Goal: Information Seeking & Learning: Learn about a topic

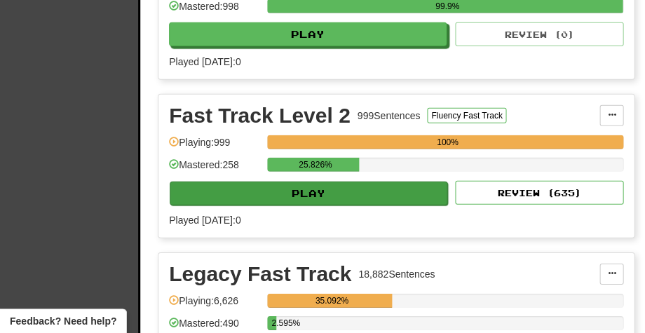
scroll to position [604, 0]
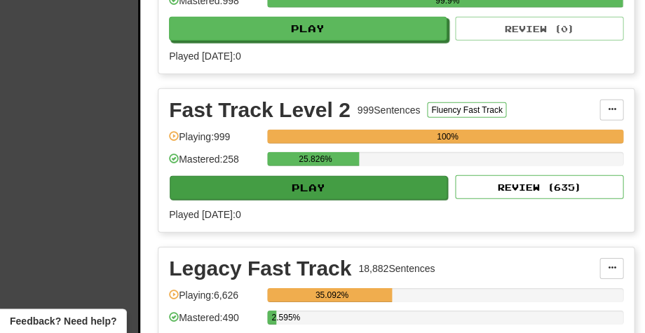
click at [324, 187] on button "Play" at bounding box center [309, 188] width 278 height 24
select select "**"
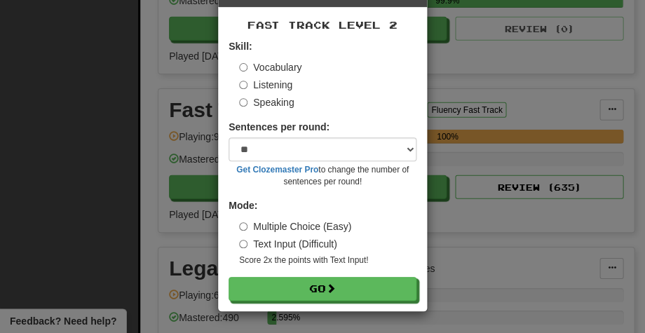
scroll to position [51, 0]
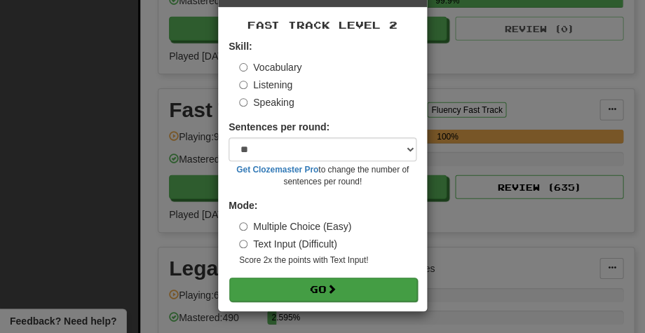
click at [306, 288] on button "Go" at bounding box center [323, 290] width 188 height 24
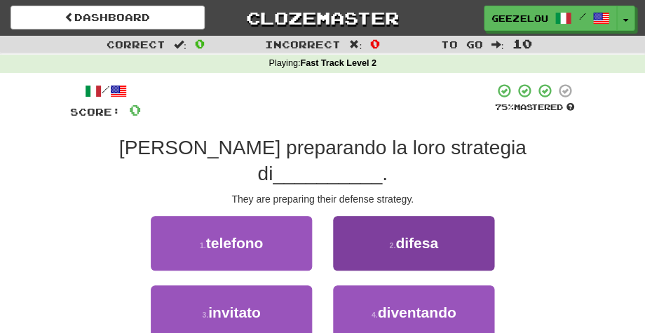
click at [422, 235] on span "difesa" at bounding box center [417, 243] width 43 height 16
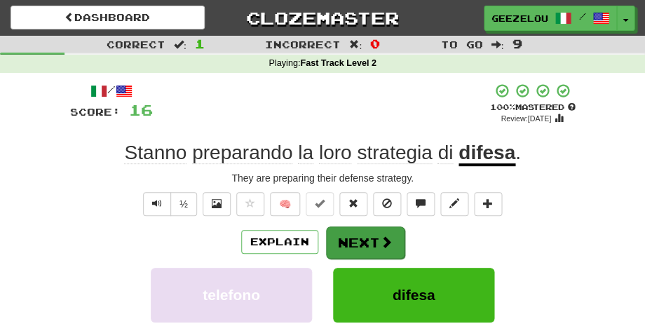
click at [363, 238] on button "Next" at bounding box center [365, 243] width 79 height 32
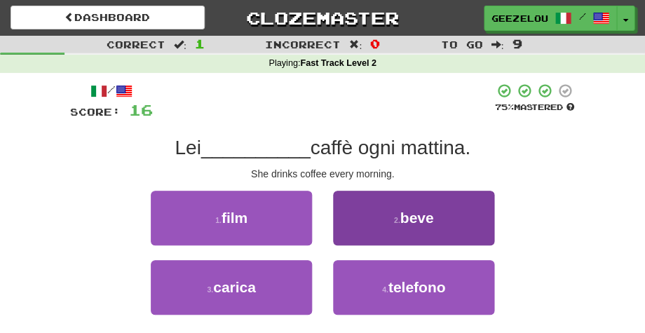
click at [410, 222] on span "beve" at bounding box center [417, 218] width 34 height 16
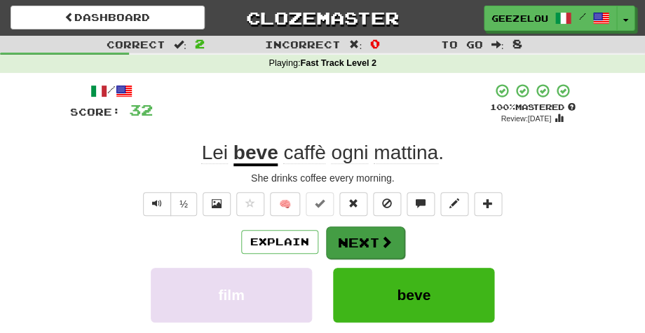
click at [365, 237] on button "Next" at bounding box center [365, 243] width 79 height 32
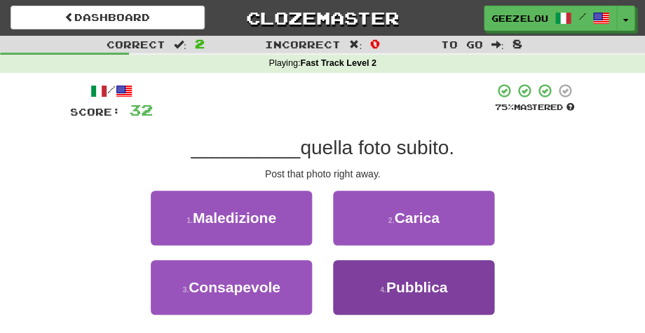
click at [451, 283] on button "4 . Pubblica" at bounding box center [413, 287] width 161 height 55
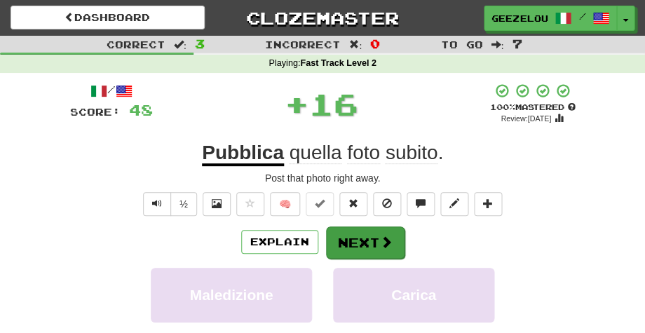
click at [360, 242] on button "Next" at bounding box center [365, 243] width 79 height 32
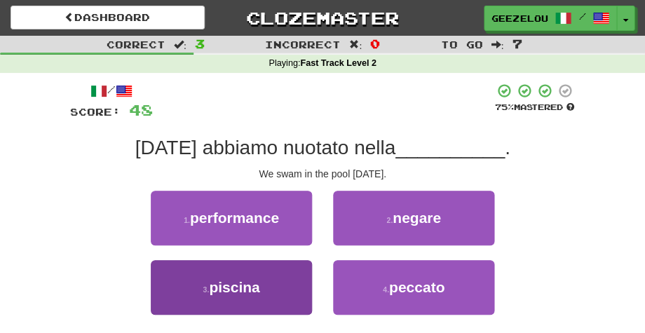
click at [264, 287] on button "3 . piscina" at bounding box center [231, 287] width 161 height 55
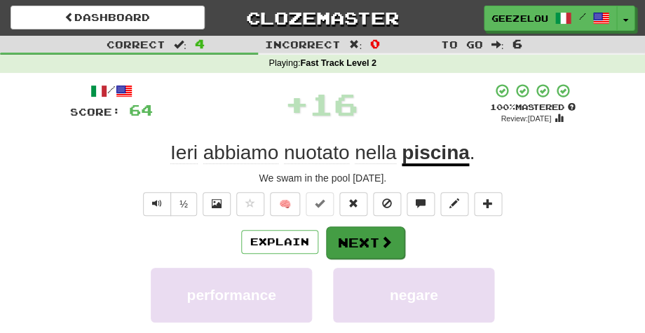
click at [363, 243] on button "Next" at bounding box center [365, 243] width 79 height 32
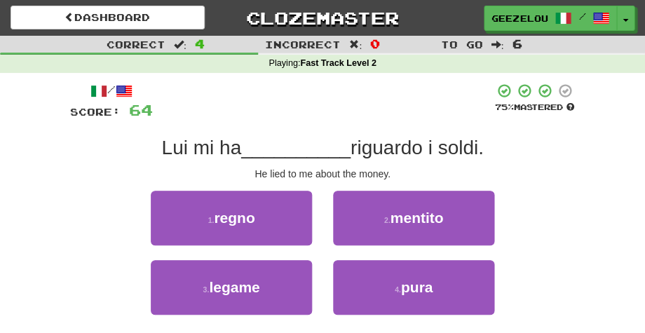
click at [429, 221] on span "mentito" at bounding box center [416, 218] width 53 height 16
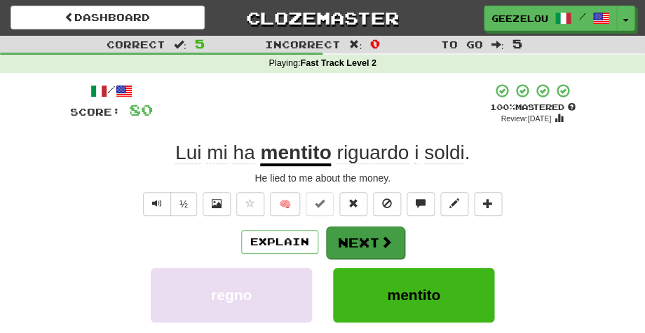
click at [349, 236] on button "Next" at bounding box center [365, 243] width 79 height 32
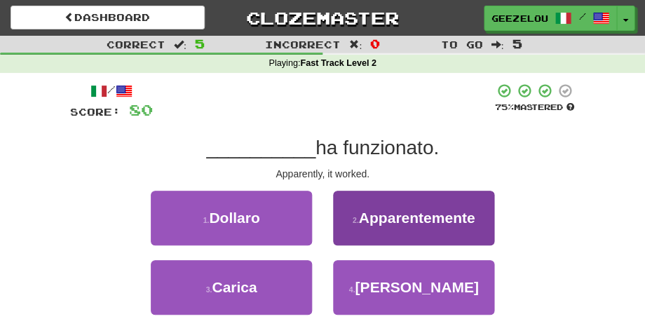
click at [433, 226] on button "2 . Apparentemente" at bounding box center [413, 218] width 161 height 55
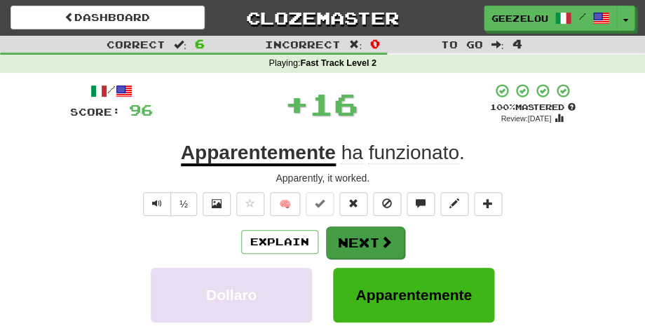
click at [355, 241] on button "Next" at bounding box center [365, 243] width 79 height 32
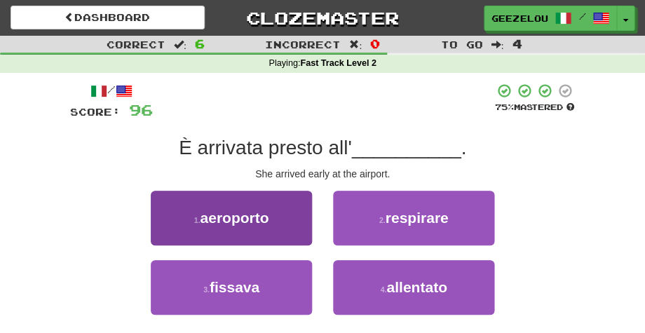
click at [255, 221] on span "aeroporto" at bounding box center [234, 218] width 69 height 16
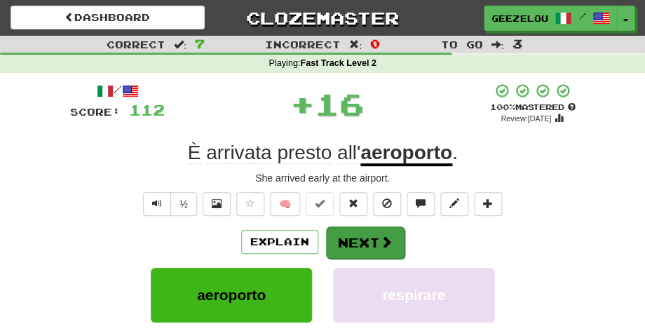
click at [367, 236] on button "Next" at bounding box center [365, 243] width 79 height 32
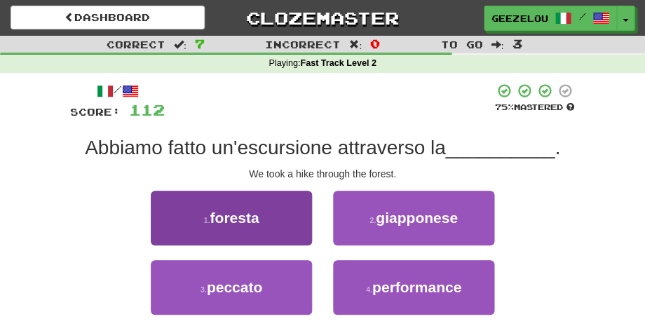
click at [230, 217] on span "foresta" at bounding box center [234, 218] width 49 height 16
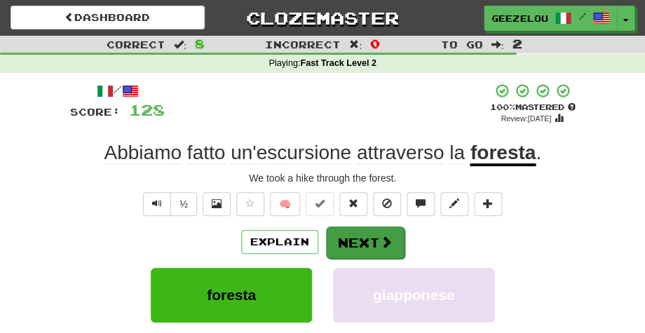
click at [366, 243] on button "Next" at bounding box center [365, 243] width 79 height 32
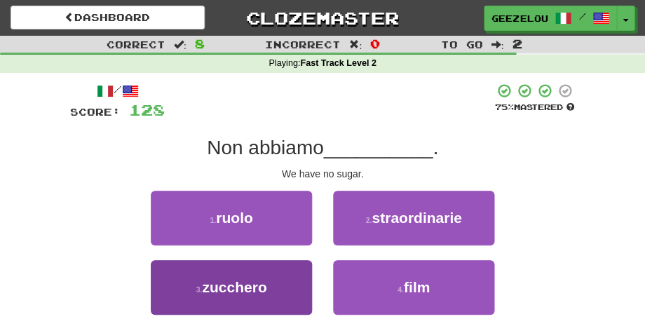
click at [273, 281] on button "3 . zucchero" at bounding box center [231, 287] width 161 height 55
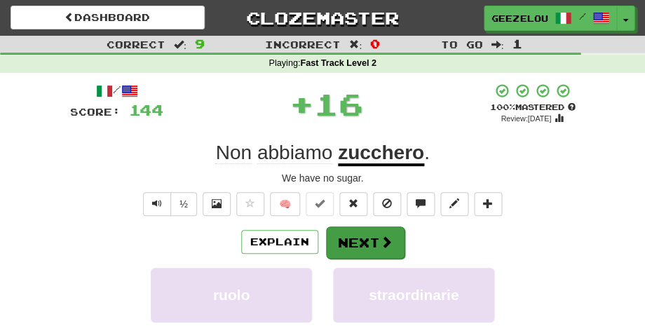
click at [352, 236] on button "Next" at bounding box center [365, 243] width 79 height 32
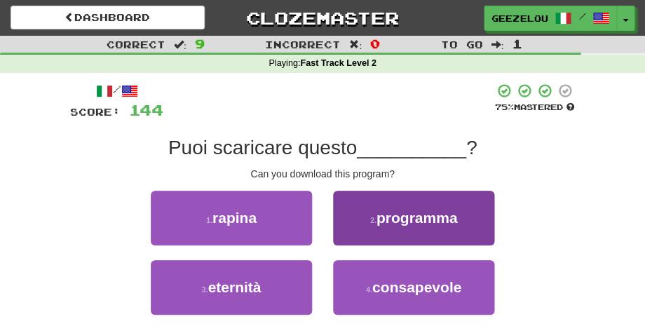
click at [443, 205] on button "2 . programma" at bounding box center [413, 218] width 161 height 55
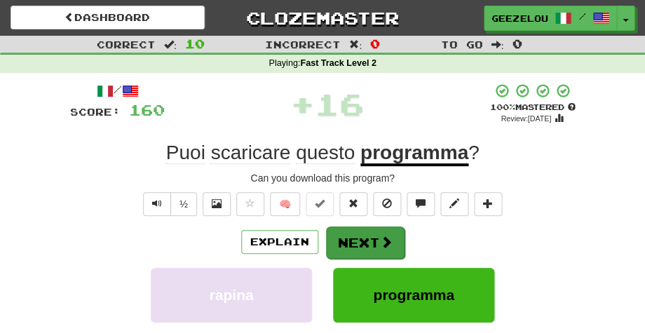
click at [360, 237] on button "Next" at bounding box center [365, 243] width 79 height 32
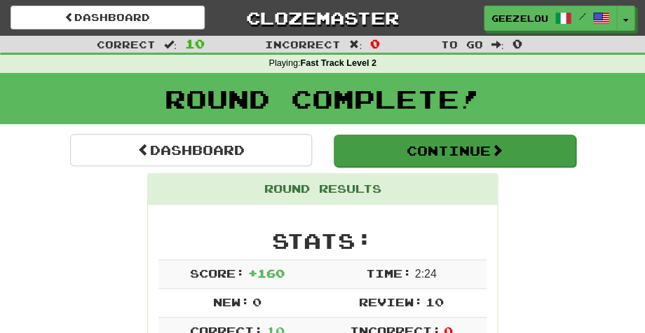
click at [408, 144] on button "Continue" at bounding box center [455, 151] width 242 height 32
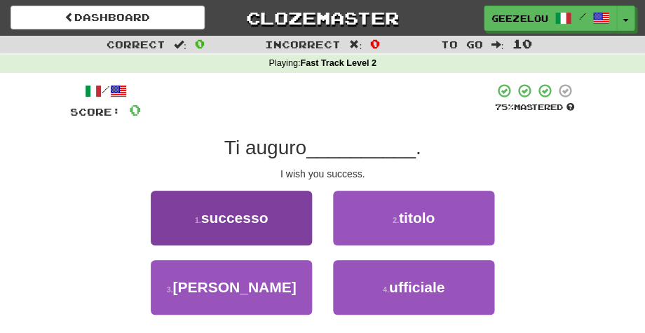
click at [247, 228] on button "1 . successo" at bounding box center [231, 218] width 161 height 55
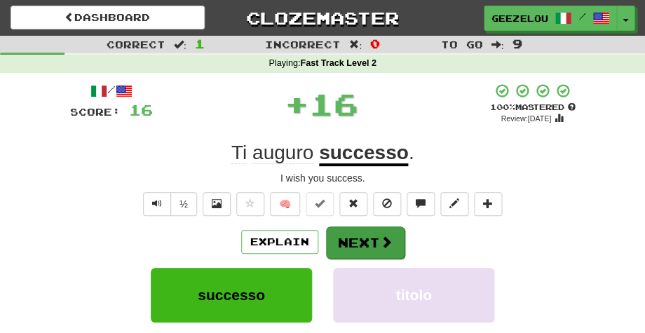
click at [361, 234] on button "Next" at bounding box center [365, 243] width 79 height 32
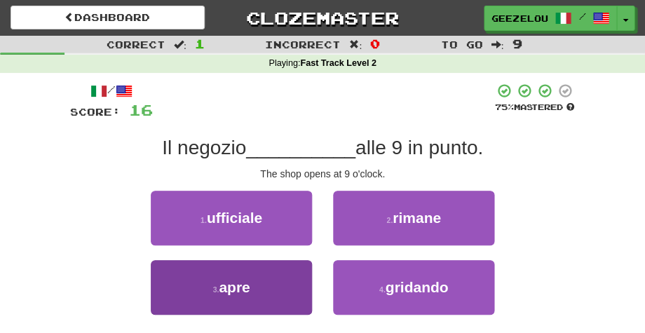
click at [264, 295] on button "3 . apre" at bounding box center [231, 287] width 161 height 55
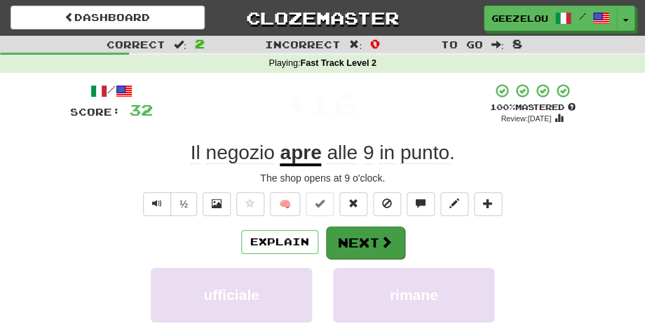
click at [366, 244] on button "Next" at bounding box center [365, 243] width 79 height 32
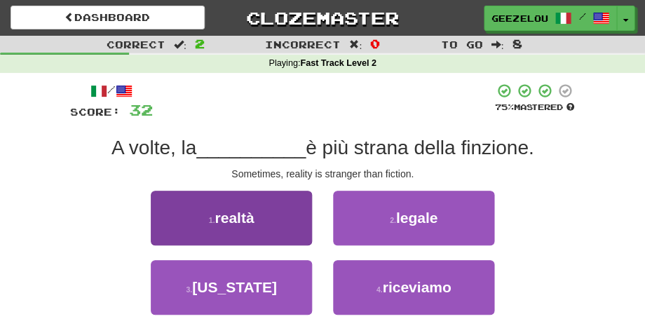
click at [276, 234] on button "1 . realtà" at bounding box center [231, 218] width 161 height 55
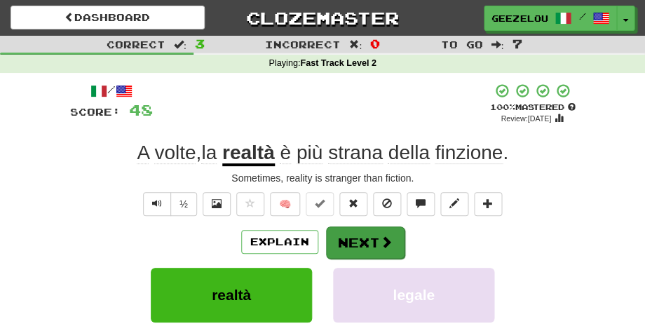
click at [354, 240] on button "Next" at bounding box center [365, 243] width 79 height 32
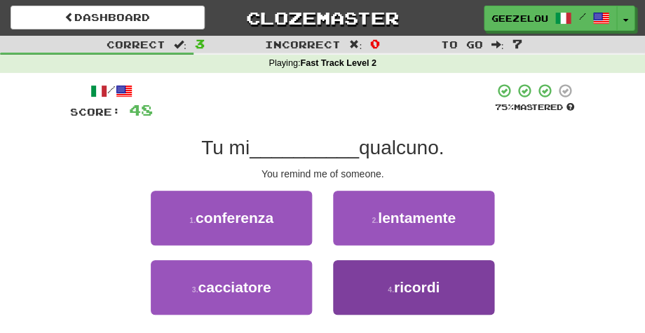
click at [421, 280] on span "ricordi" at bounding box center [417, 287] width 46 height 16
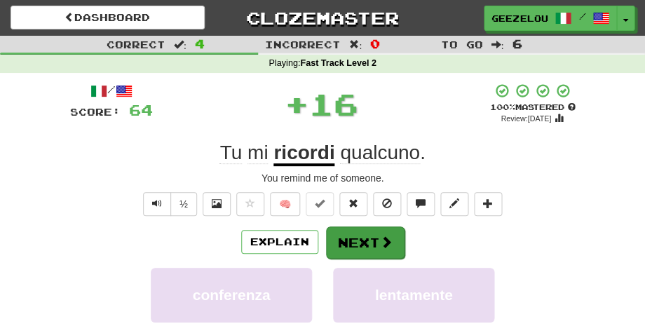
click at [366, 238] on button "Next" at bounding box center [365, 243] width 79 height 32
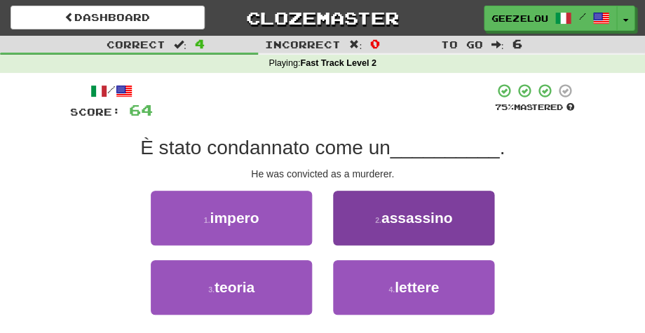
click at [407, 222] on span "assassino" at bounding box center [417, 218] width 72 height 16
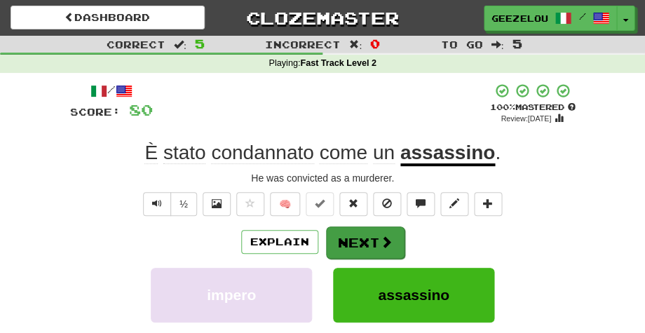
click at [370, 239] on button "Next" at bounding box center [365, 243] width 79 height 32
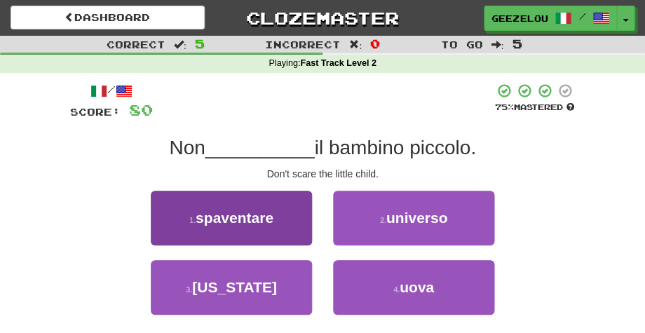
click at [275, 224] on button "1 . spaventare" at bounding box center [231, 218] width 161 height 55
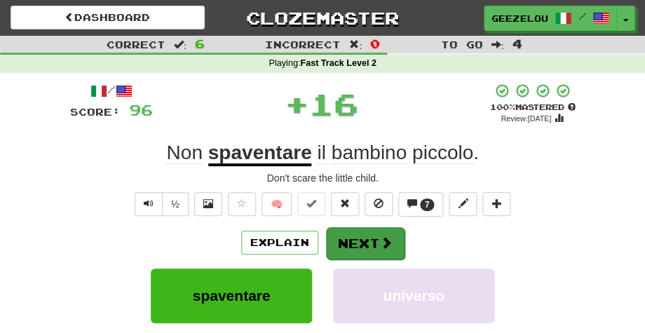
click at [356, 241] on button "Next" at bounding box center [365, 243] width 79 height 32
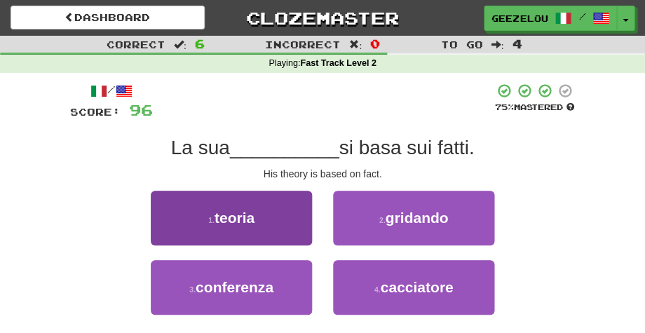
click at [281, 212] on button "1 . teoria" at bounding box center [231, 218] width 161 height 55
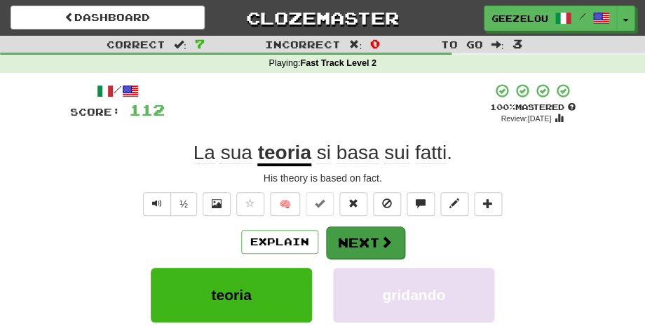
click at [360, 236] on button "Next" at bounding box center [365, 243] width 79 height 32
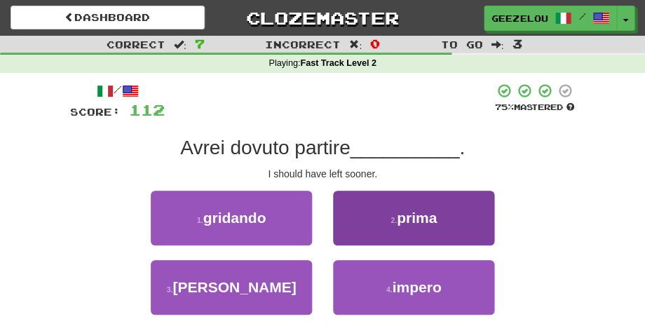
click at [431, 217] on span "prima" at bounding box center [417, 218] width 40 height 16
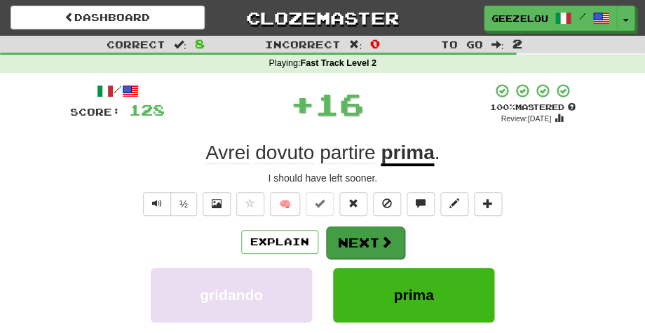
click at [358, 236] on button "Next" at bounding box center [365, 243] width 79 height 32
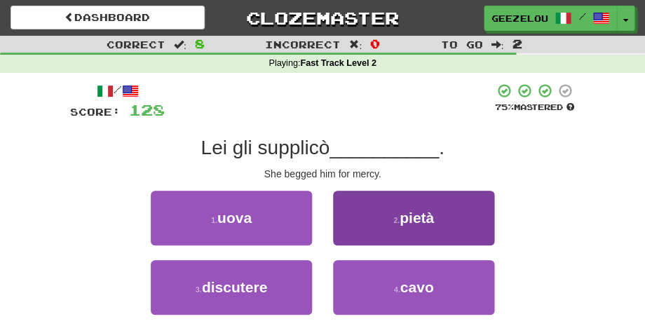
click at [428, 225] on button "2 . pietà" at bounding box center [413, 218] width 161 height 55
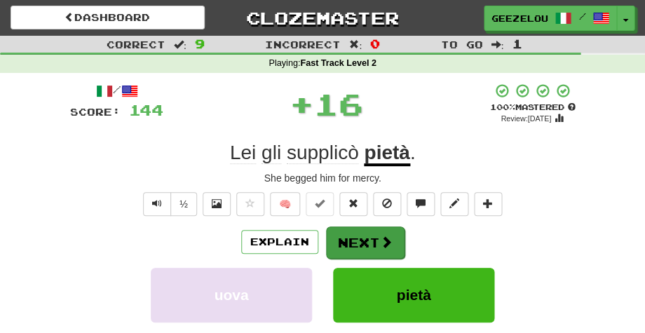
click at [352, 235] on button "Next" at bounding box center [365, 243] width 79 height 32
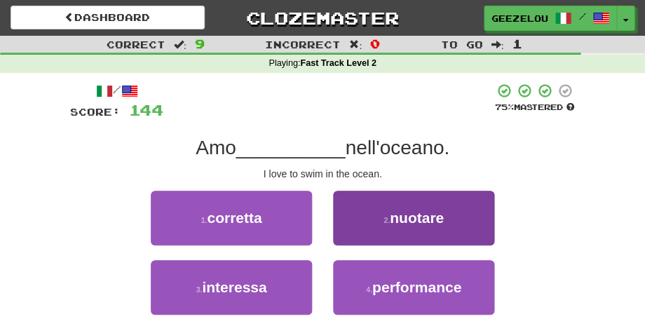
click at [438, 219] on span "nuotare" at bounding box center [417, 218] width 54 height 16
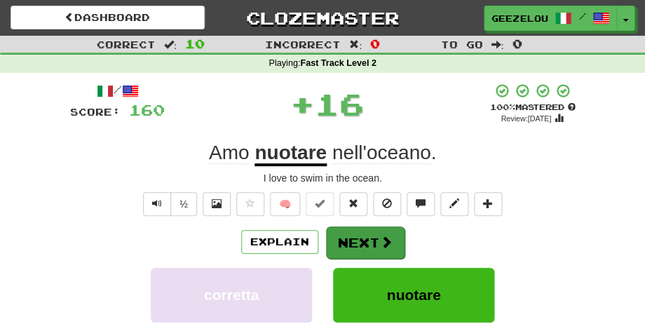
click at [366, 240] on button "Next" at bounding box center [365, 243] width 79 height 32
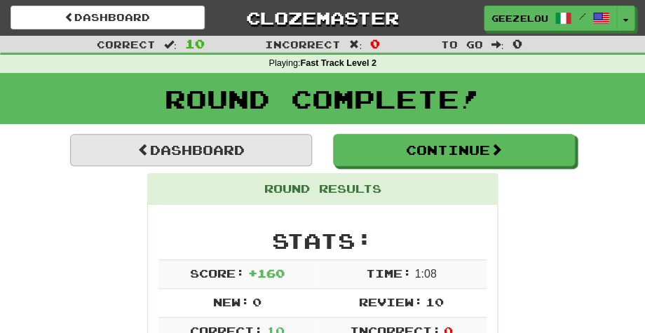
click at [217, 147] on link "Dashboard" at bounding box center [191, 150] width 242 height 32
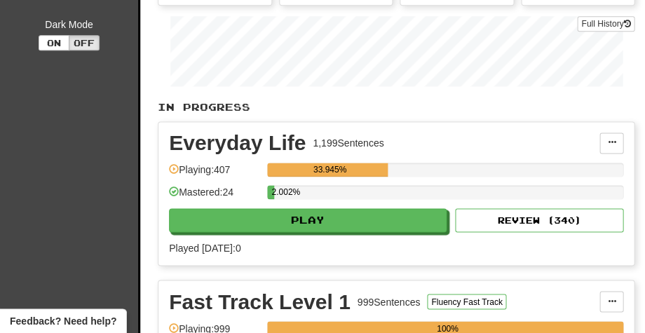
scroll to position [259, 0]
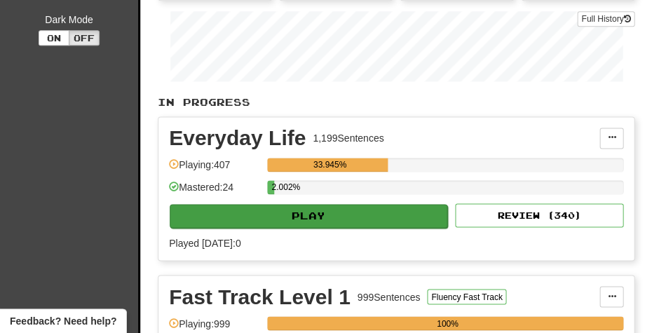
click at [310, 214] on button "Play" at bounding box center [309, 216] width 278 height 24
select select "**"
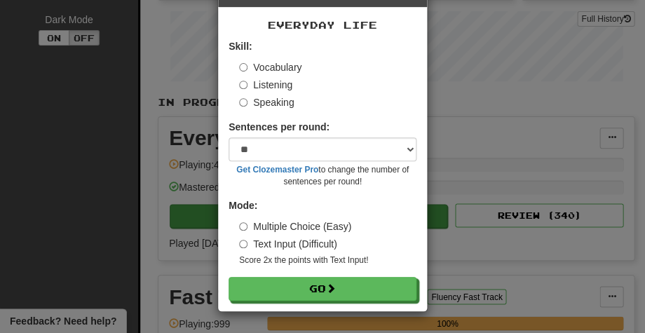
scroll to position [51, 0]
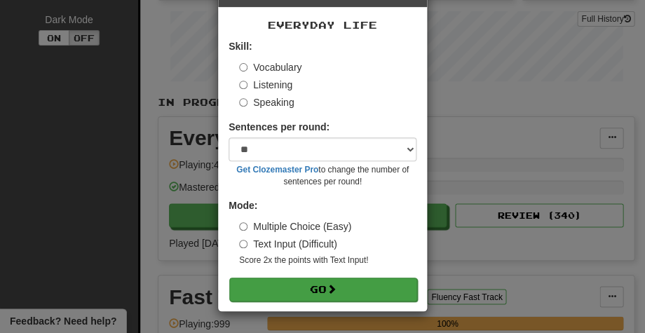
click at [310, 288] on button "Go" at bounding box center [323, 290] width 188 height 24
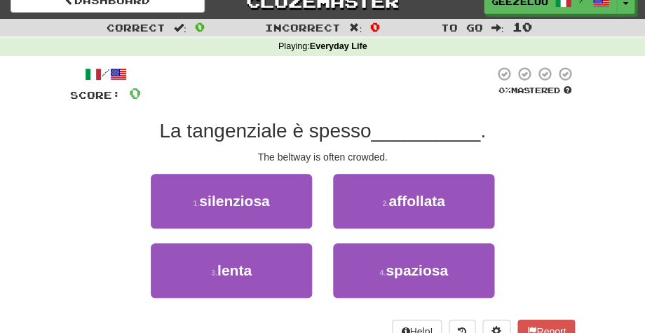
scroll to position [20, 0]
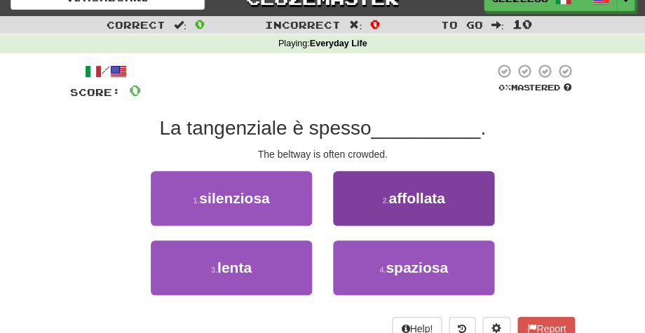
click at [418, 199] on span "affollata" at bounding box center [416, 198] width 57 height 16
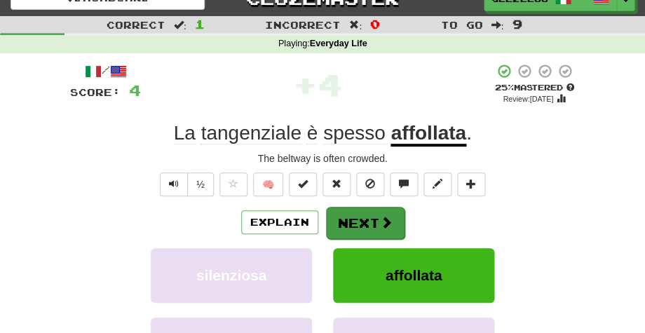
click at [352, 222] on button "Next" at bounding box center [365, 223] width 79 height 32
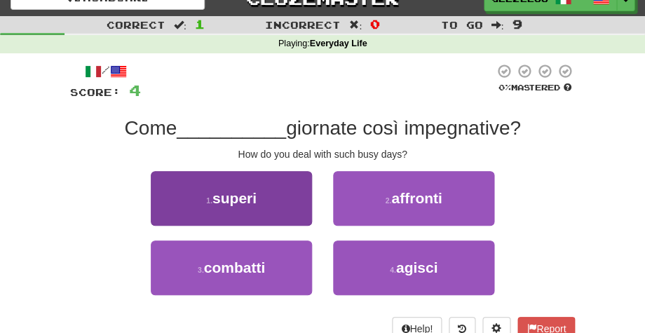
click at [250, 196] on span "superi" at bounding box center [234, 198] width 44 height 16
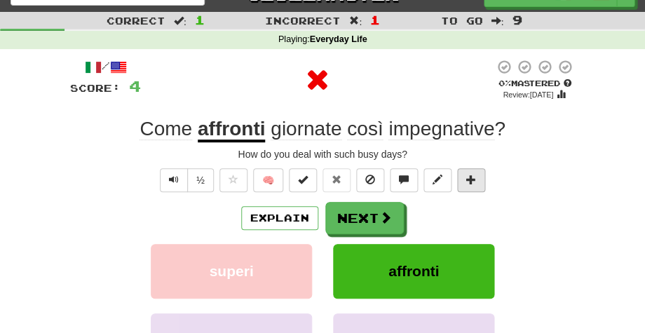
scroll to position [27, 0]
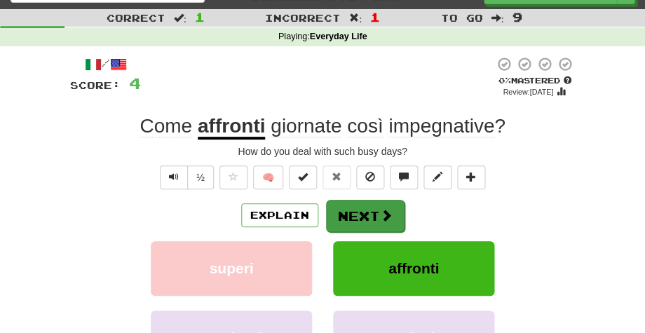
click at [363, 208] on button "Next" at bounding box center [365, 216] width 79 height 32
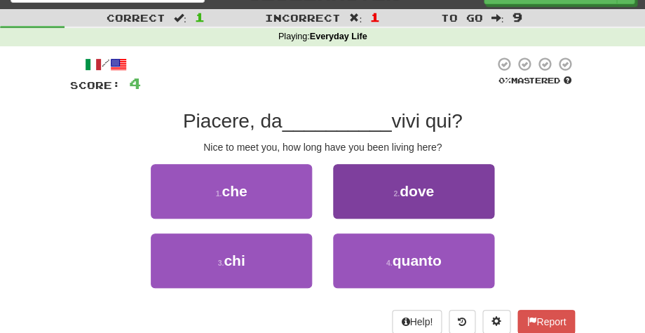
click at [417, 191] on span "dove" at bounding box center [417, 191] width 34 height 16
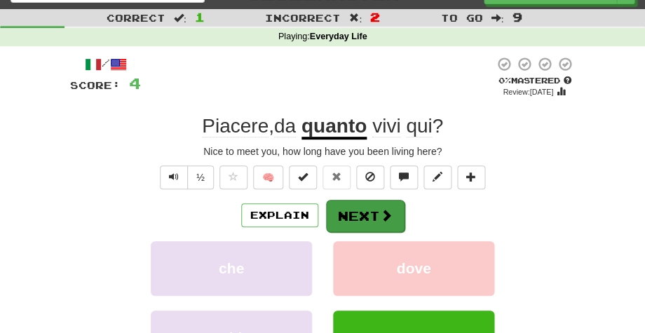
click at [358, 210] on button "Next" at bounding box center [365, 216] width 79 height 32
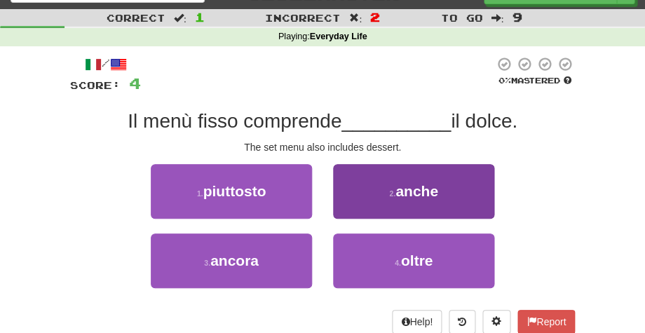
click at [407, 188] on span "anche" at bounding box center [417, 191] width 43 height 16
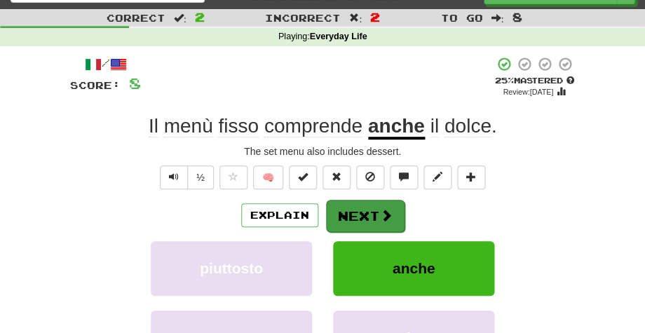
click at [355, 206] on button "Next" at bounding box center [365, 216] width 79 height 32
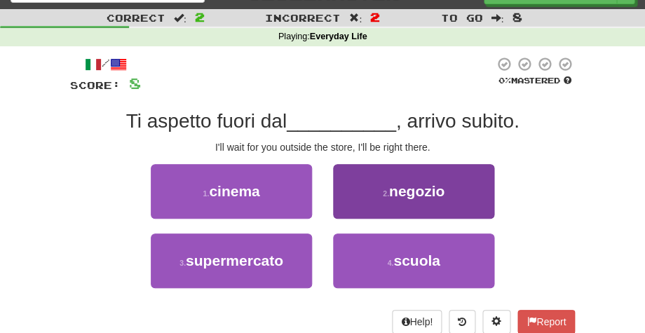
click at [419, 194] on span "negozio" at bounding box center [416, 191] width 55 height 16
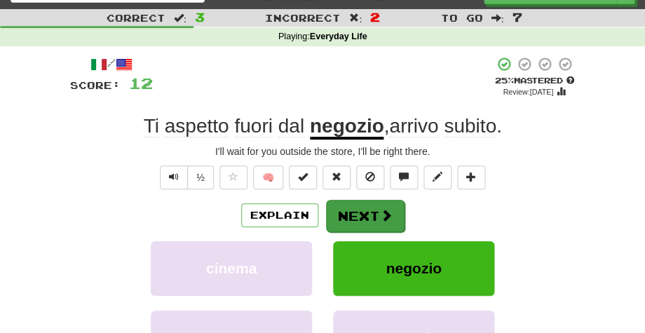
click at [346, 214] on button "Next" at bounding box center [365, 216] width 79 height 32
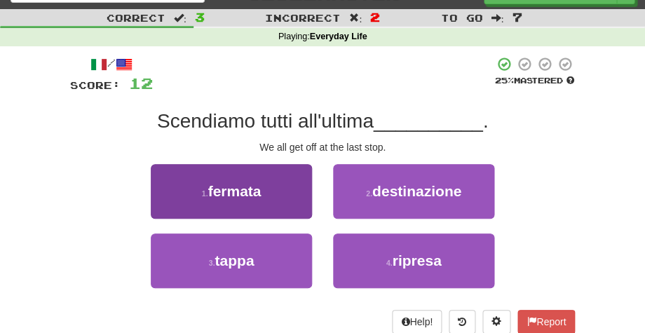
click at [253, 188] on span "fermata" at bounding box center [234, 191] width 53 height 16
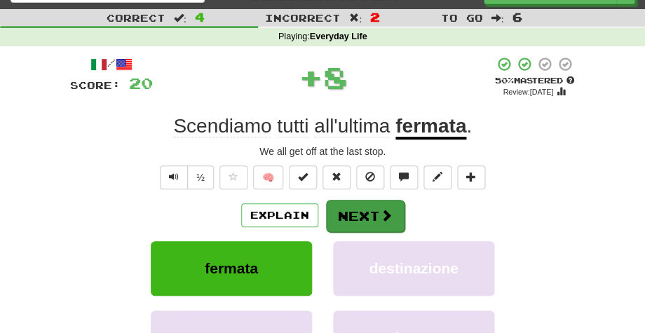
click at [362, 214] on button "Next" at bounding box center [365, 216] width 79 height 32
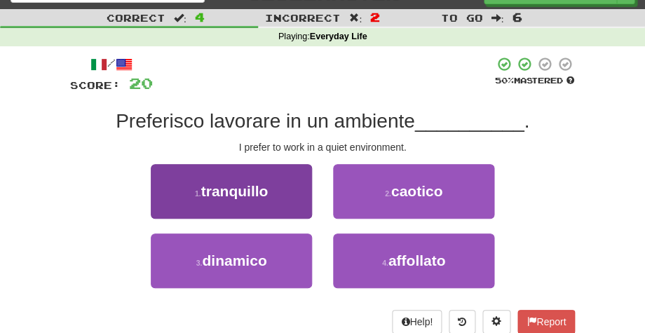
click at [243, 191] on span "tranquillo" at bounding box center [234, 191] width 67 height 16
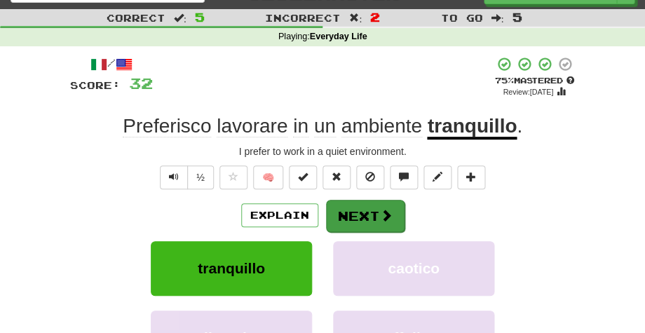
click at [356, 212] on button "Next" at bounding box center [365, 216] width 79 height 32
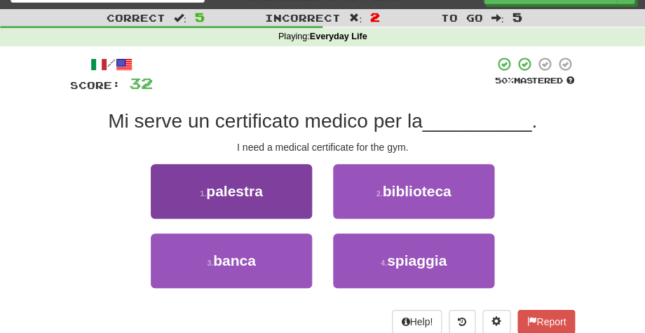
click at [259, 195] on span "palestra" at bounding box center [234, 191] width 57 height 16
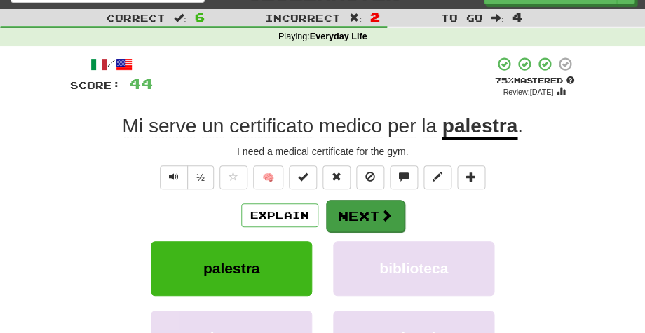
click at [364, 212] on button "Next" at bounding box center [365, 216] width 79 height 32
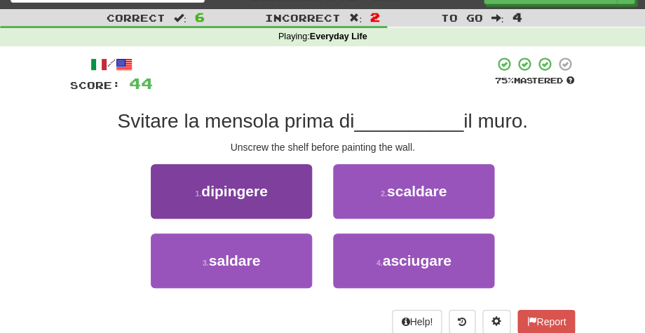
click at [266, 184] on span "dipingere" at bounding box center [234, 191] width 67 height 16
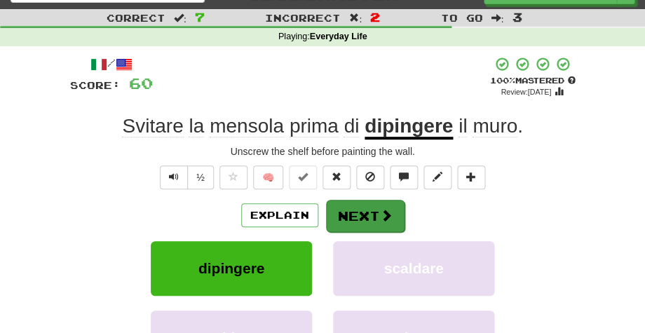
click at [360, 208] on button "Next" at bounding box center [365, 216] width 79 height 32
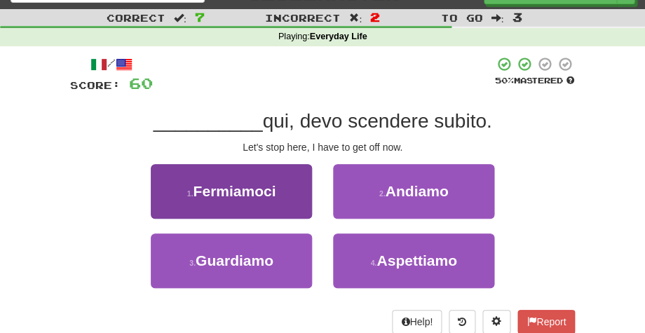
click at [251, 177] on button "1 . Fermiamoci" at bounding box center [231, 191] width 161 height 55
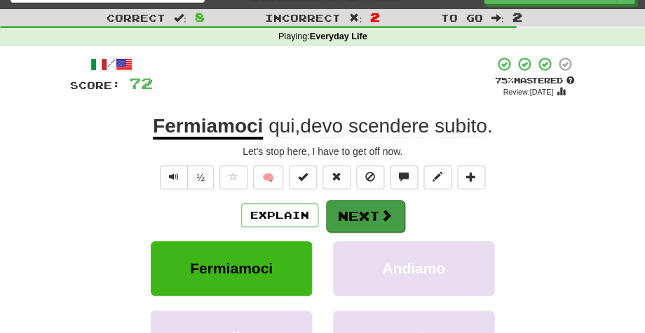
click at [359, 210] on button "Next" at bounding box center [365, 216] width 79 height 32
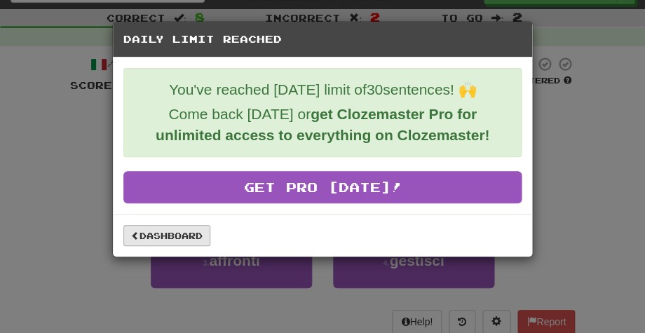
click at [155, 231] on link "Dashboard" at bounding box center [166, 235] width 87 height 21
